Goal: Find specific page/section: Find specific page/section

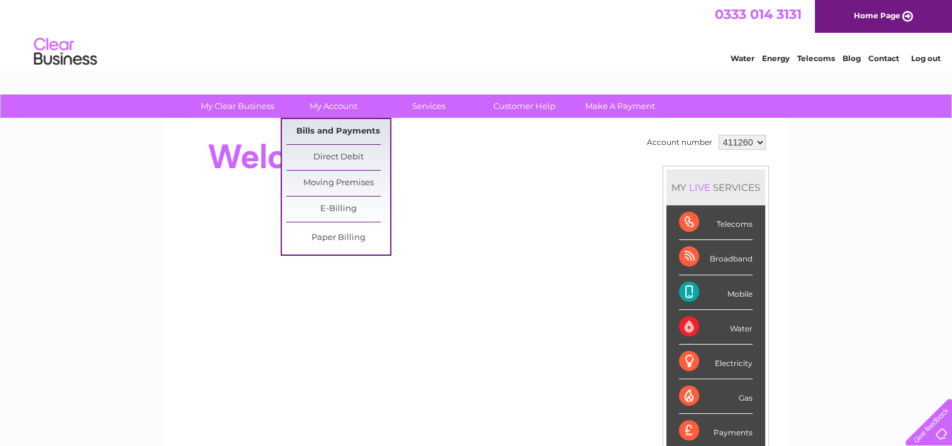
click at [335, 130] on link "Bills and Payments" at bounding box center [338, 131] width 104 height 25
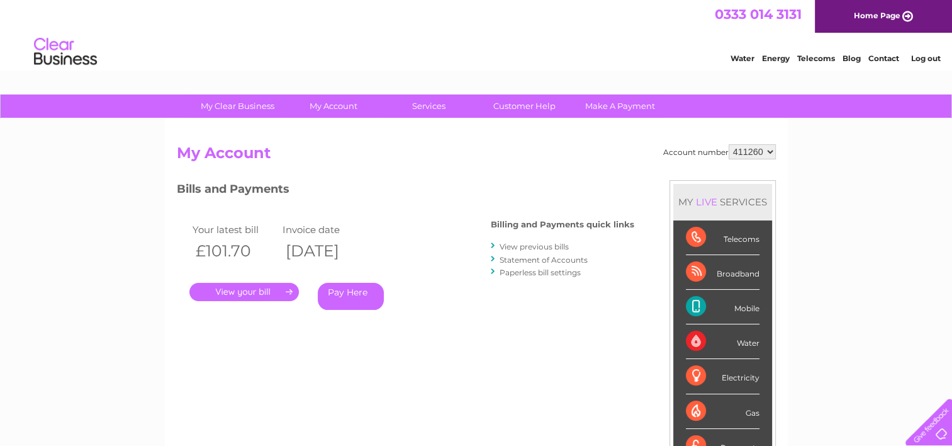
click at [241, 291] on link "." at bounding box center [244, 292] width 110 height 18
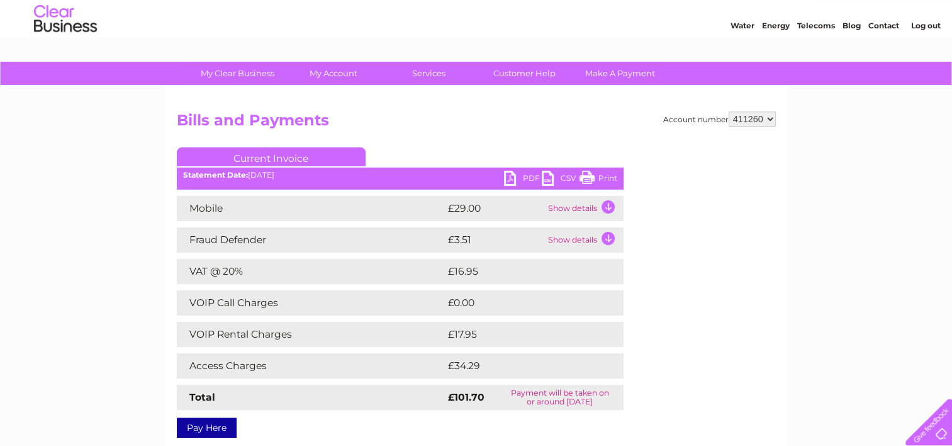
scroll to position [31, 0]
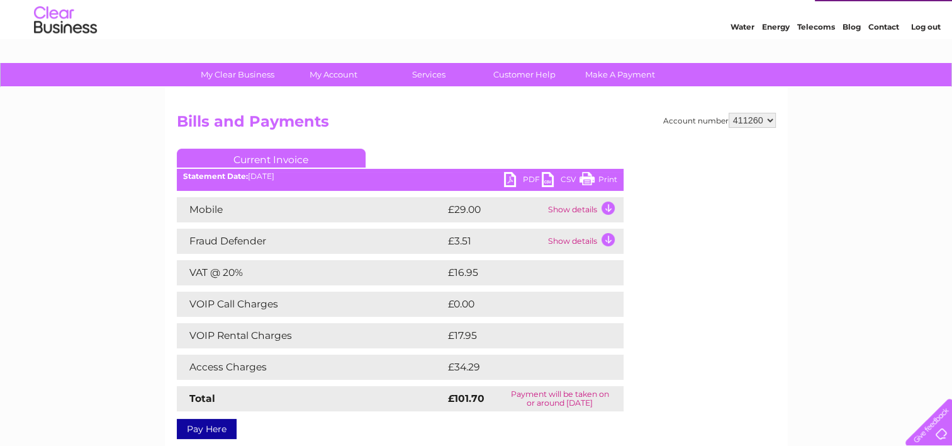
drag, startPoint x: 588, startPoint y: 178, endPoint x: 95, endPoint y: 376, distance: 531.0
click at [588, 178] on link "Print" at bounding box center [599, 181] width 38 height 18
